Goal: Task Accomplishment & Management: Use online tool/utility

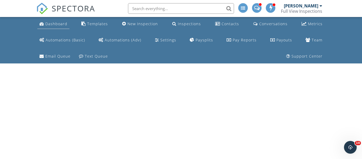
click at [56, 25] on div "Dashboard" at bounding box center [56, 23] width 22 height 5
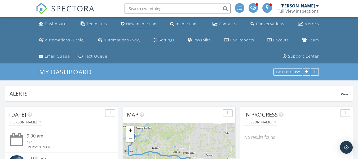
click at [141, 24] on div "New Inspection" at bounding box center [141, 23] width 30 height 5
